Goal: Navigation & Orientation: Understand site structure

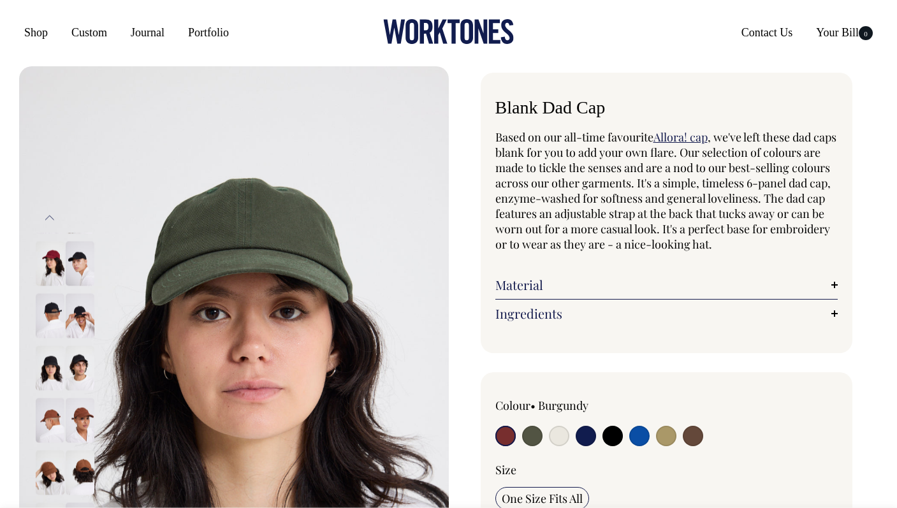
radio input "true"
select select "Olive"
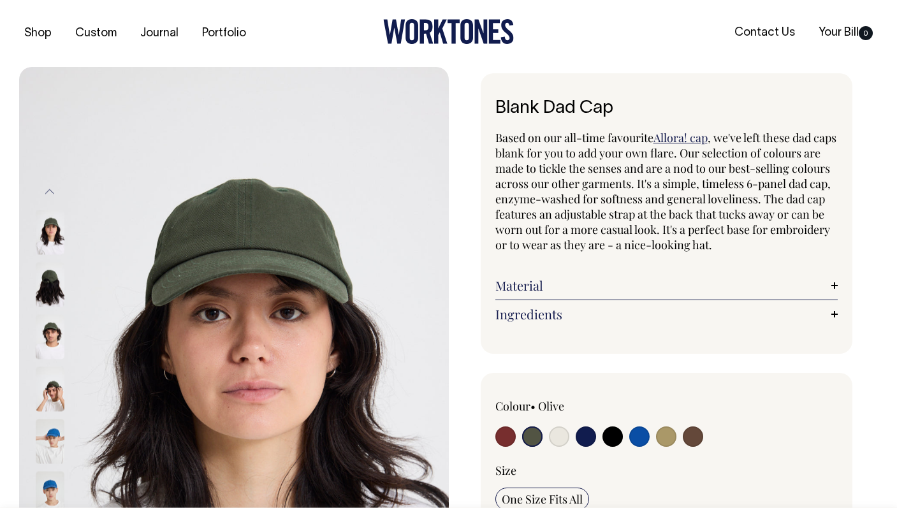
click at [442, 36] on icon at bounding box center [440, 32] width 13 height 24
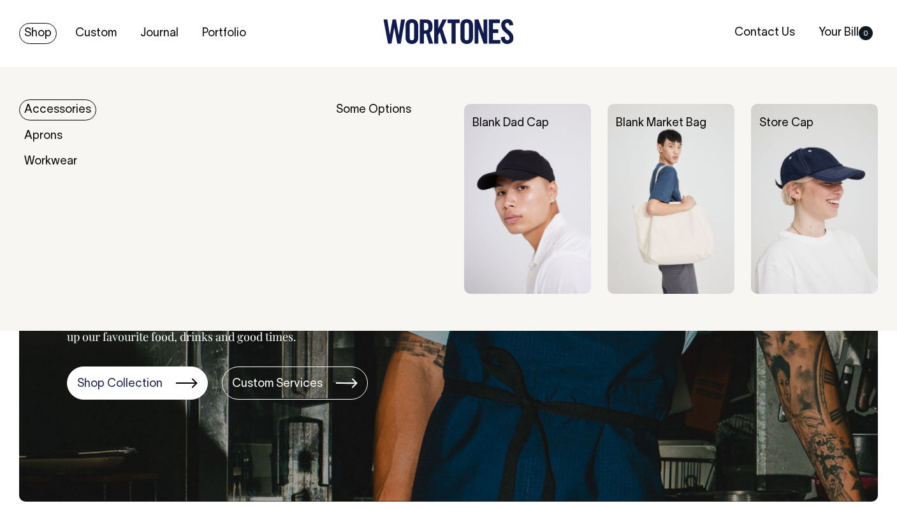
click at [54, 109] on link "Accessories" at bounding box center [57, 109] width 77 height 21
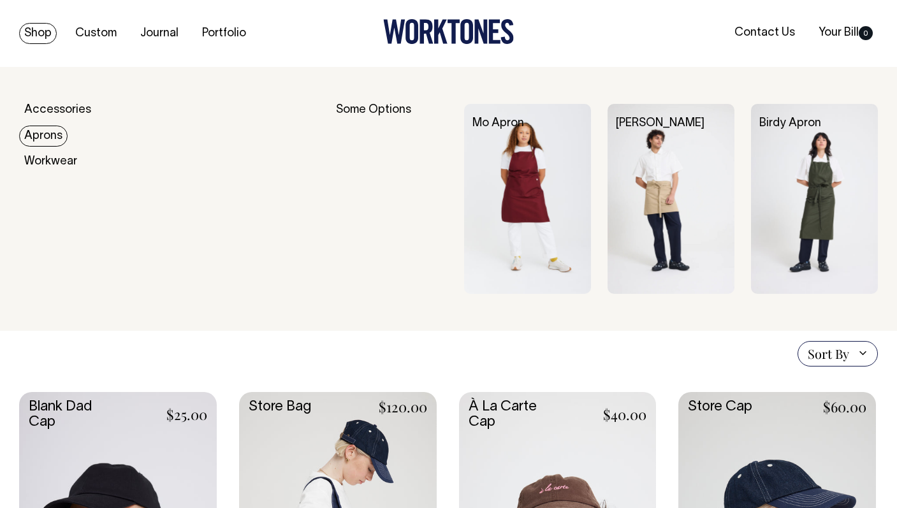
click at [55, 138] on link "Aprons" at bounding box center [43, 136] width 48 height 21
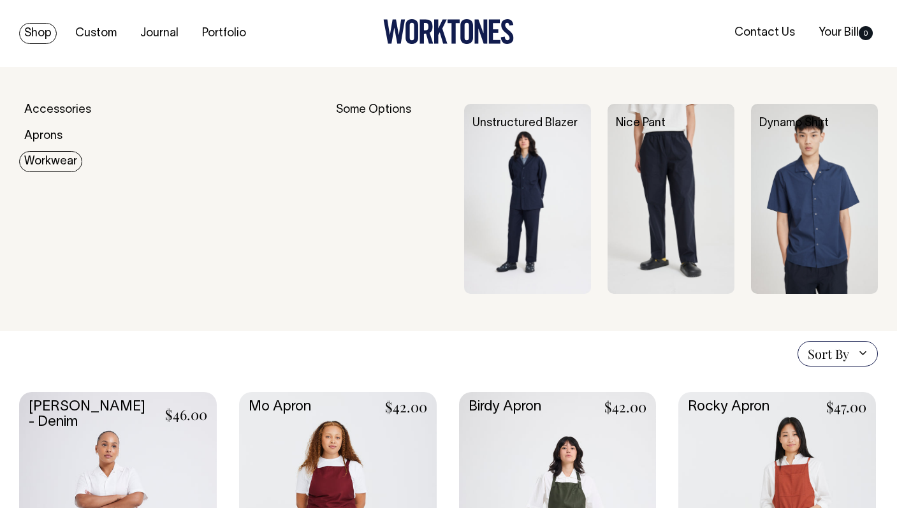
click at [64, 166] on link "Workwear" at bounding box center [50, 161] width 63 height 21
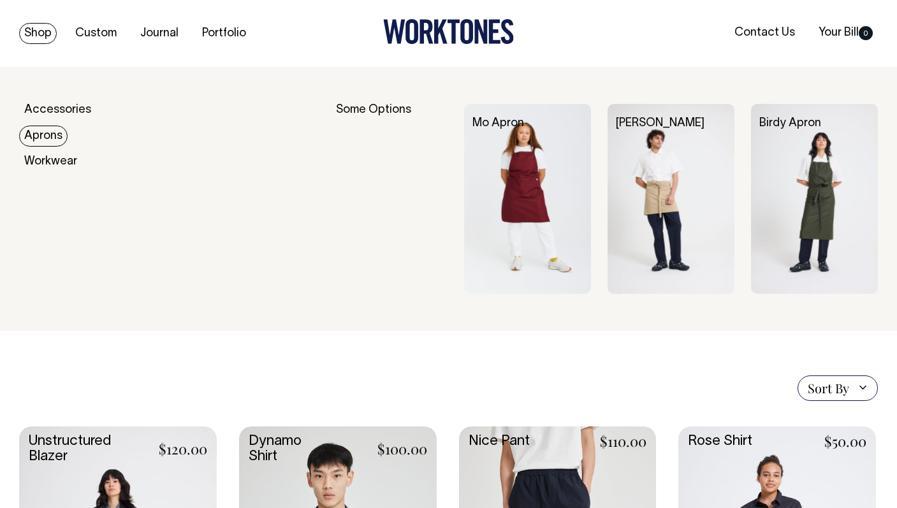
click at [60, 138] on link "Aprons" at bounding box center [43, 136] width 48 height 21
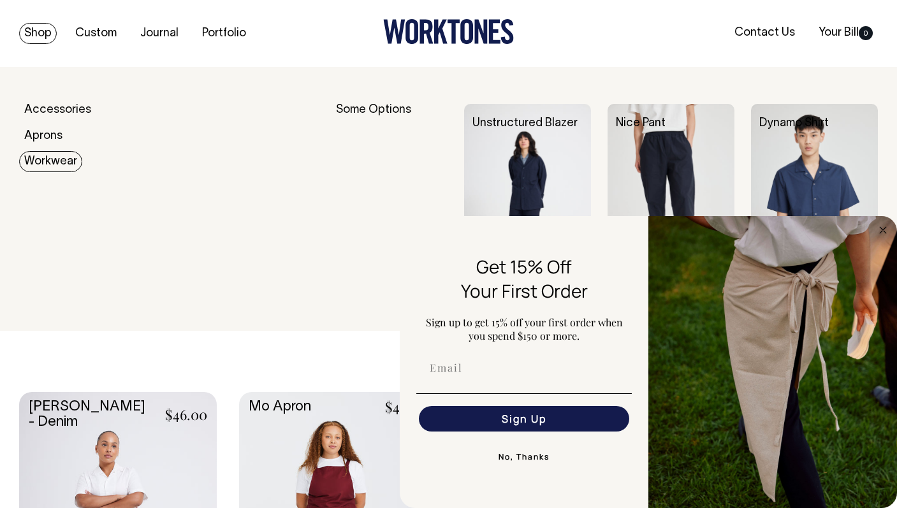
click at [59, 158] on link "Workwear" at bounding box center [50, 161] width 63 height 21
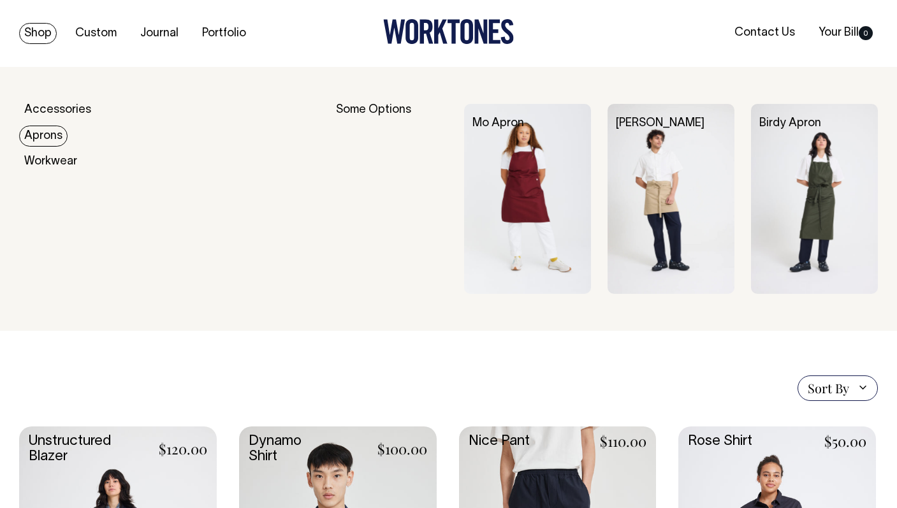
click at [49, 138] on link "Aprons" at bounding box center [43, 136] width 48 height 21
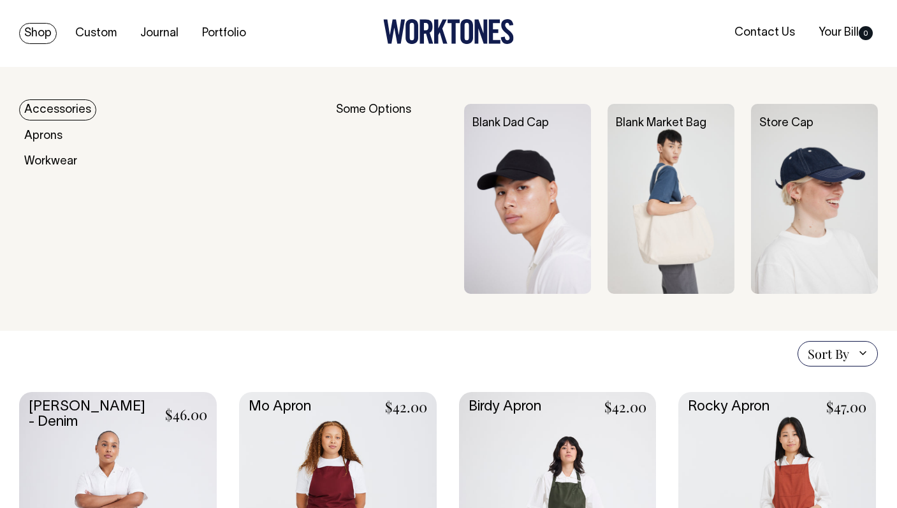
click at [54, 117] on link "Accessories" at bounding box center [57, 109] width 77 height 21
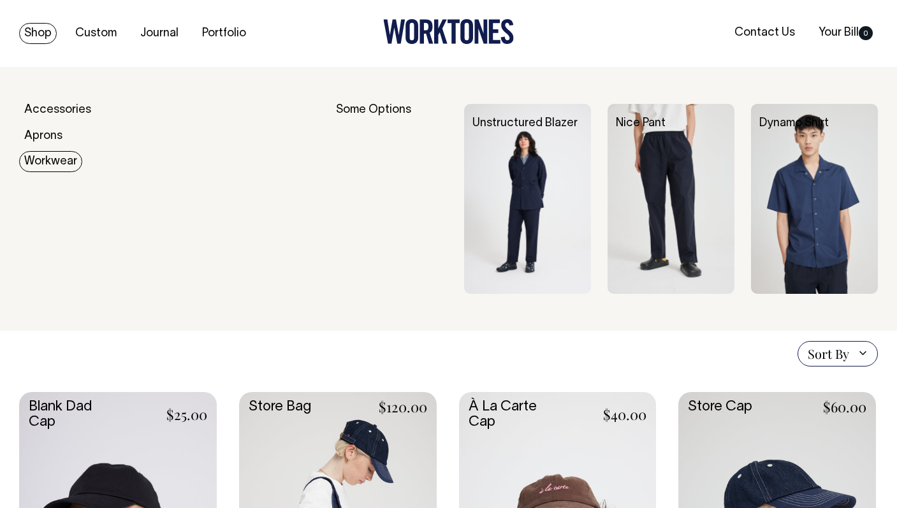
click at [56, 164] on link "Workwear" at bounding box center [50, 161] width 63 height 21
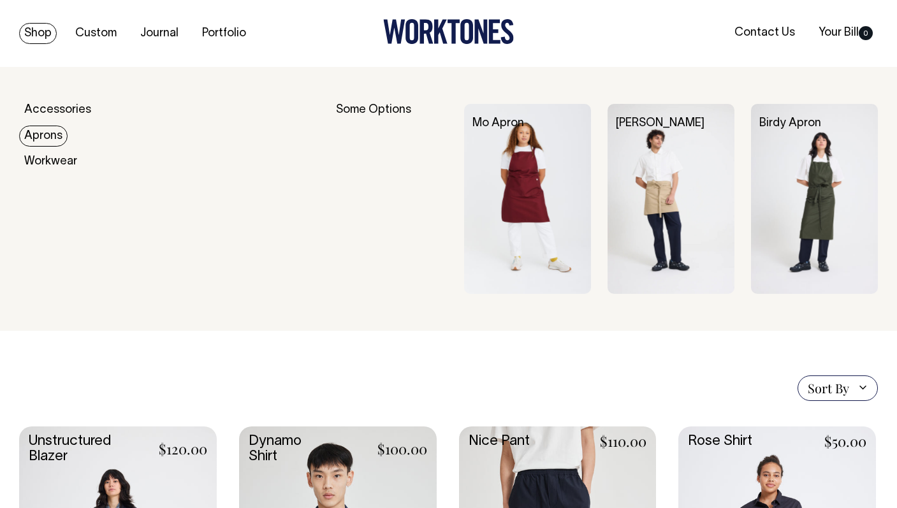
click at [45, 133] on link "Aprons" at bounding box center [43, 136] width 48 height 21
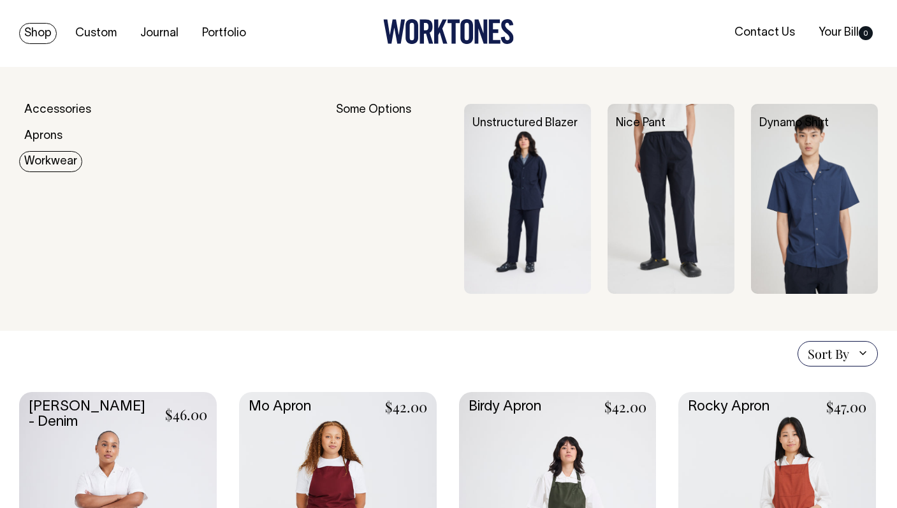
click at [52, 158] on link "Workwear" at bounding box center [50, 161] width 63 height 21
